Goal: Information Seeking & Learning: Find specific fact

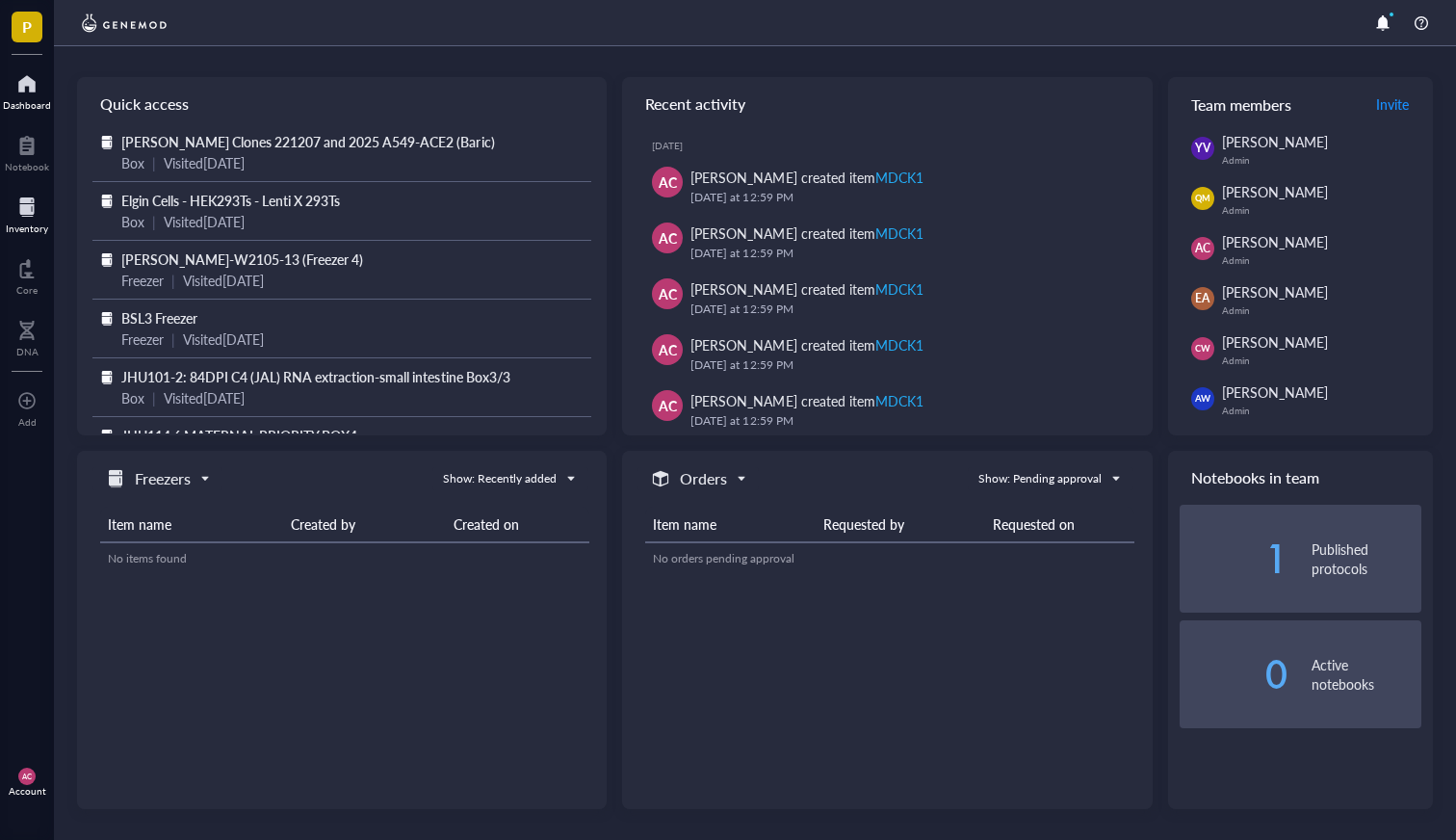
click at [17, 225] on div "Inventory" at bounding box center [27, 228] width 43 height 12
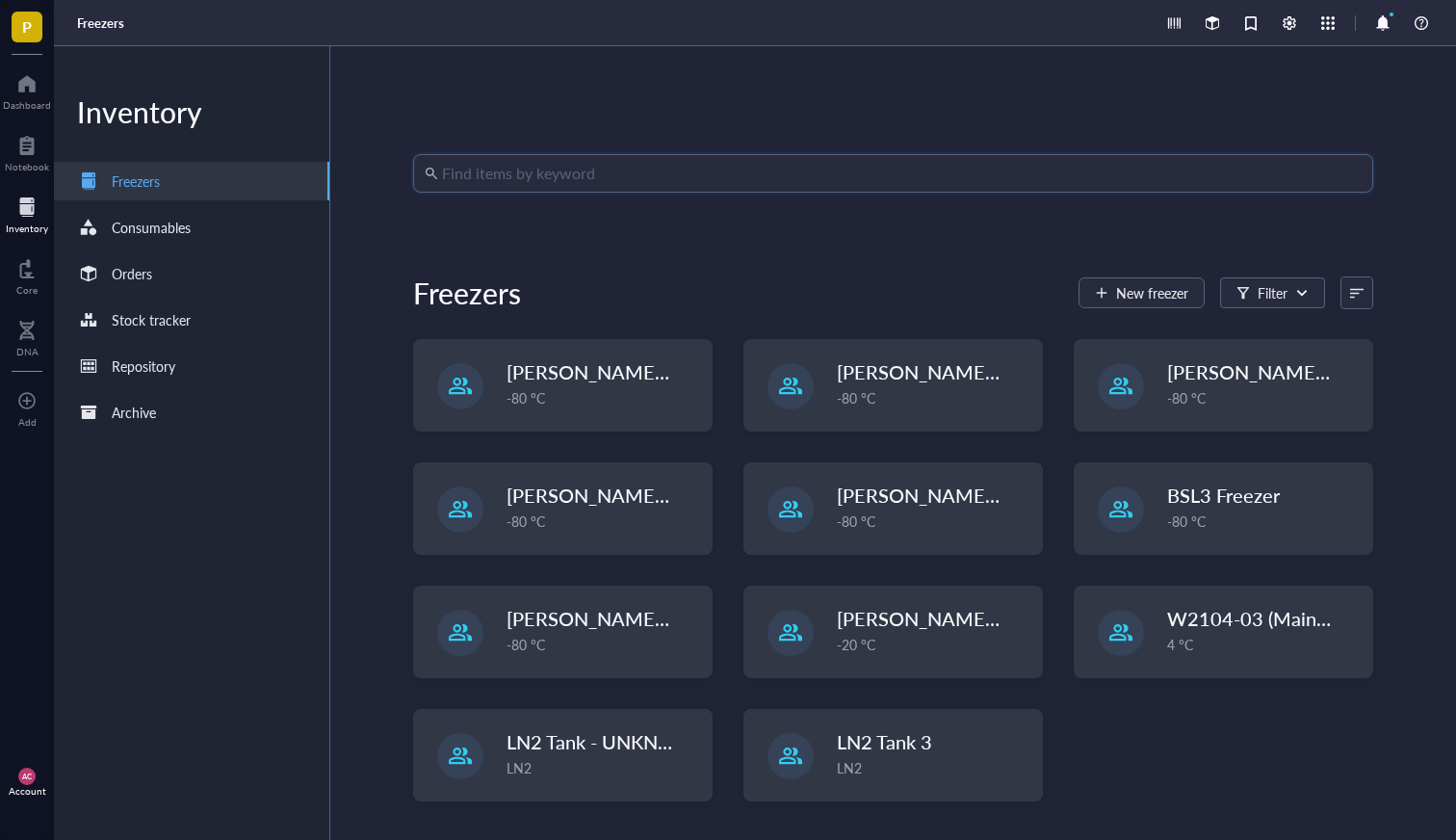
click at [569, 174] on input "search" at bounding box center [902, 173] width 920 height 37
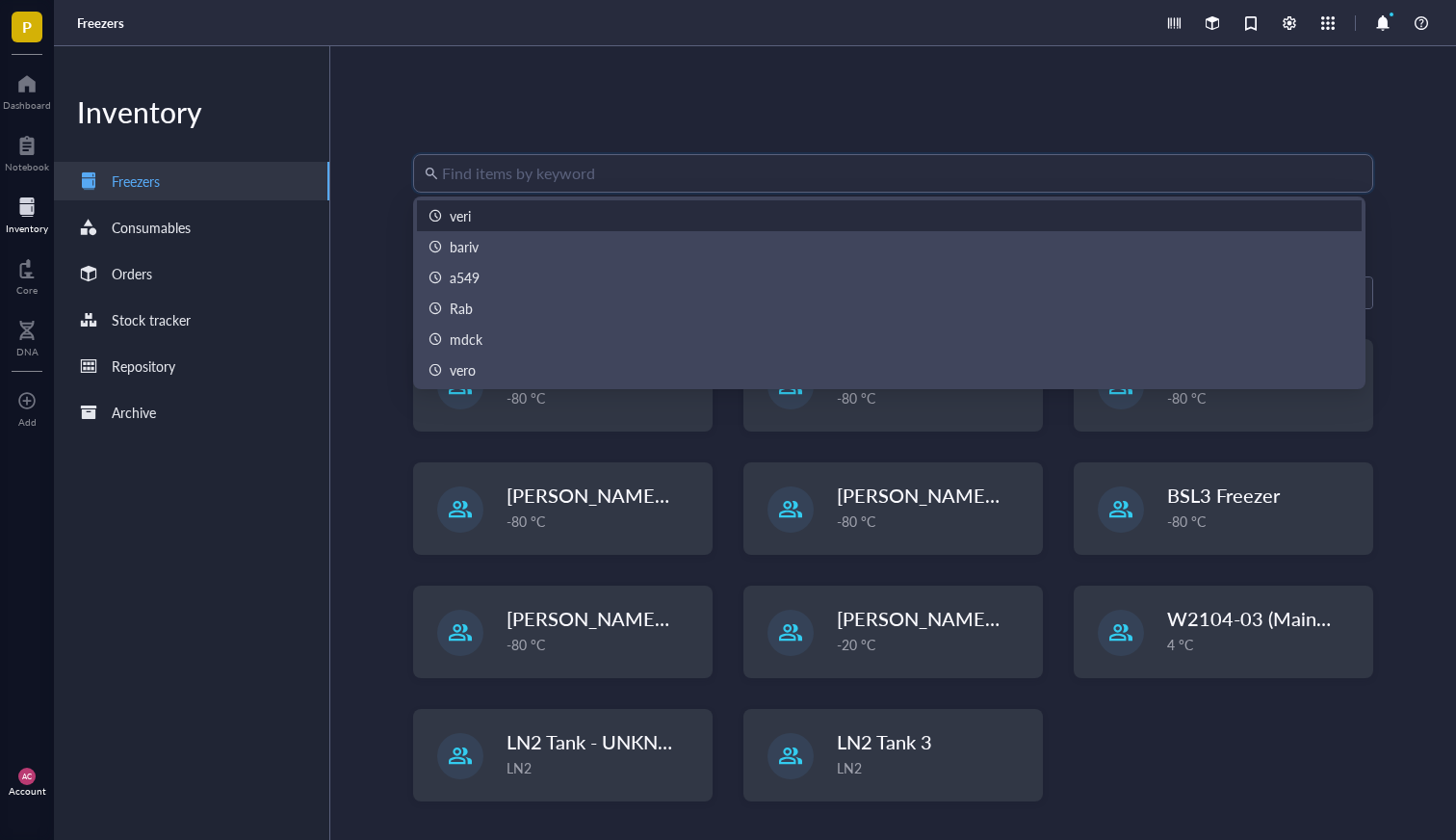
type input "h"
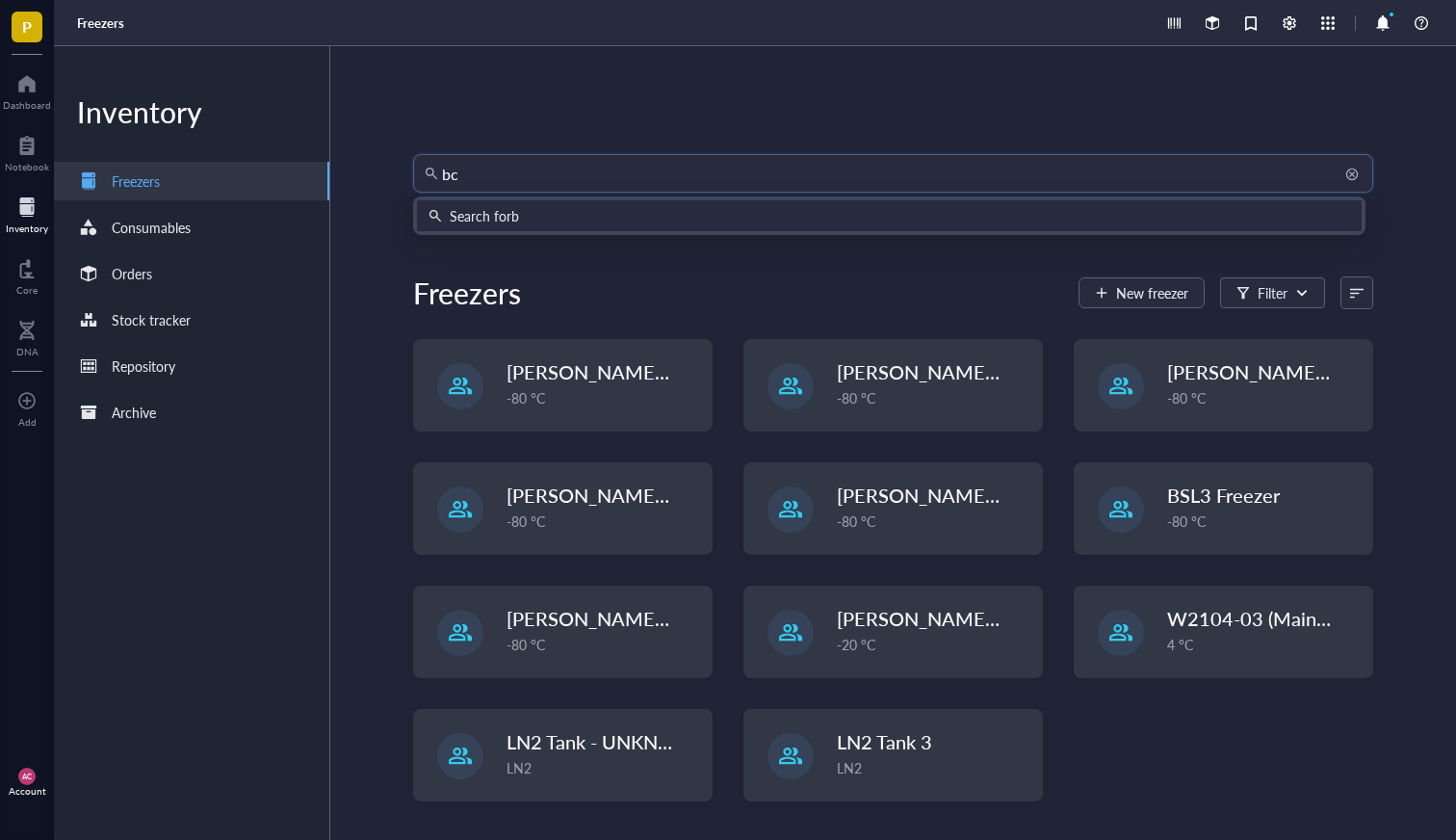
type input "bci"
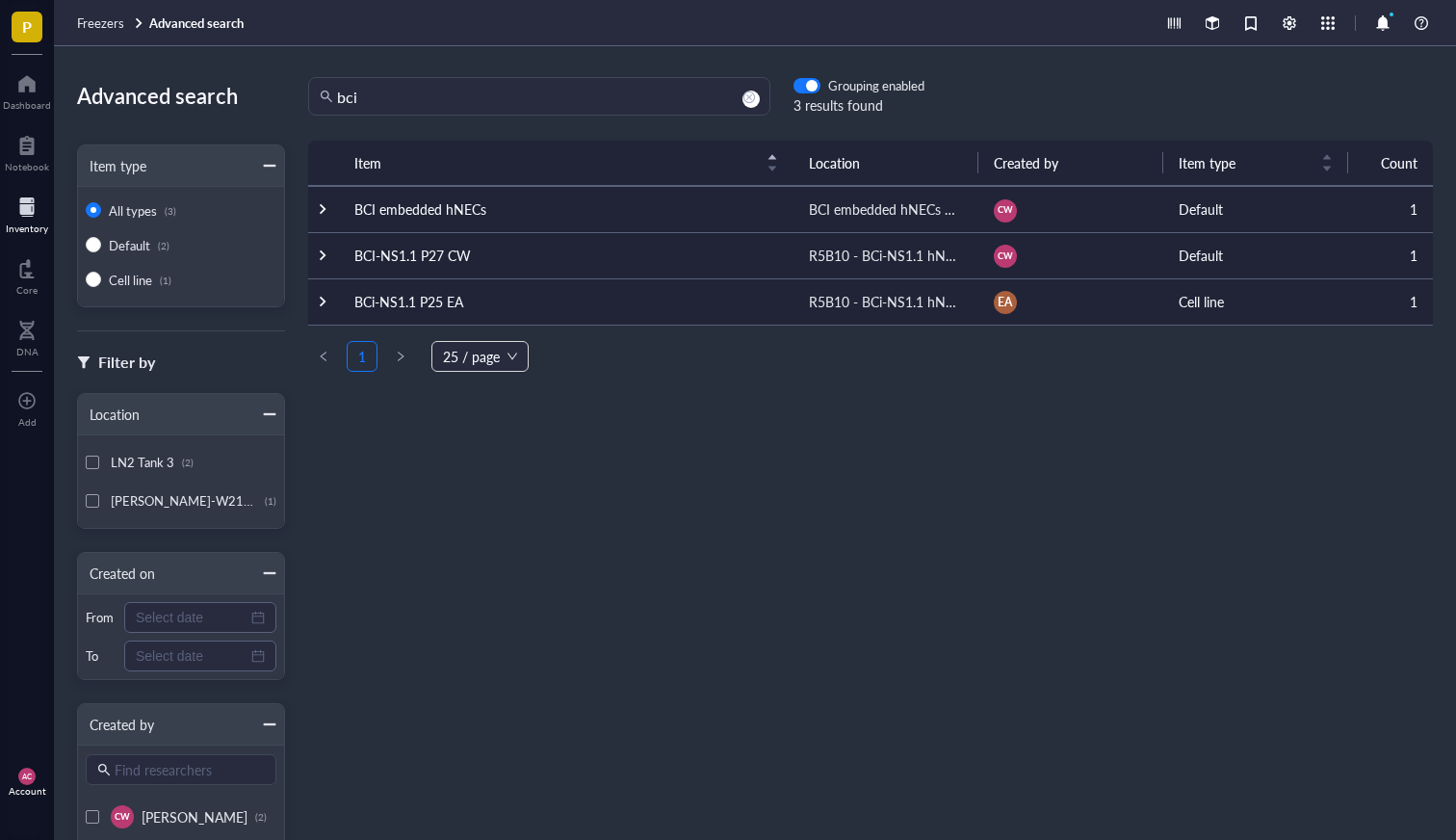
click at [504, 300] on td "BCi-NS1.1 P25 EA" at bounding box center [566, 302] width 455 height 46
